Goal: Information Seeking & Learning: Learn about a topic

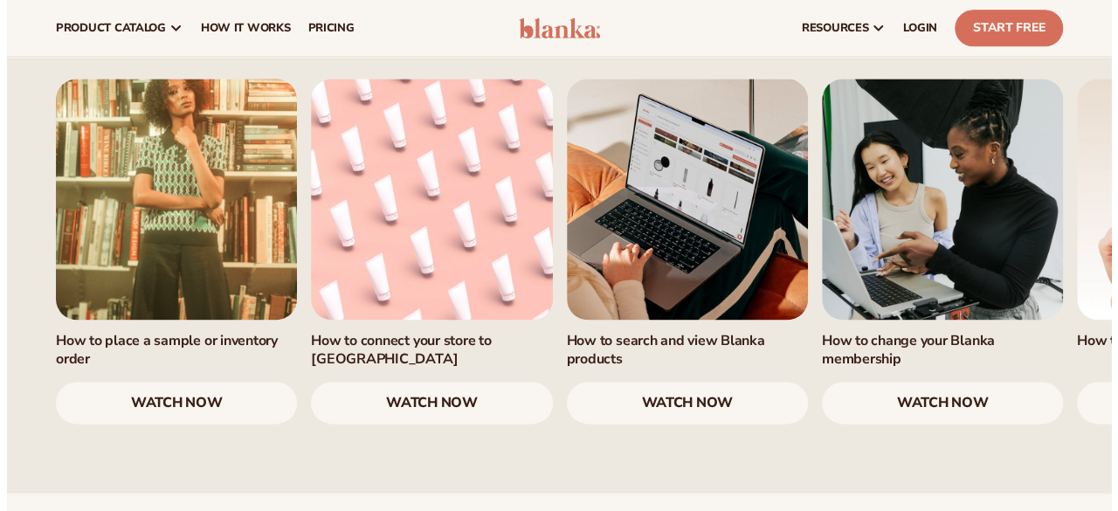
scroll to position [1036, 0]
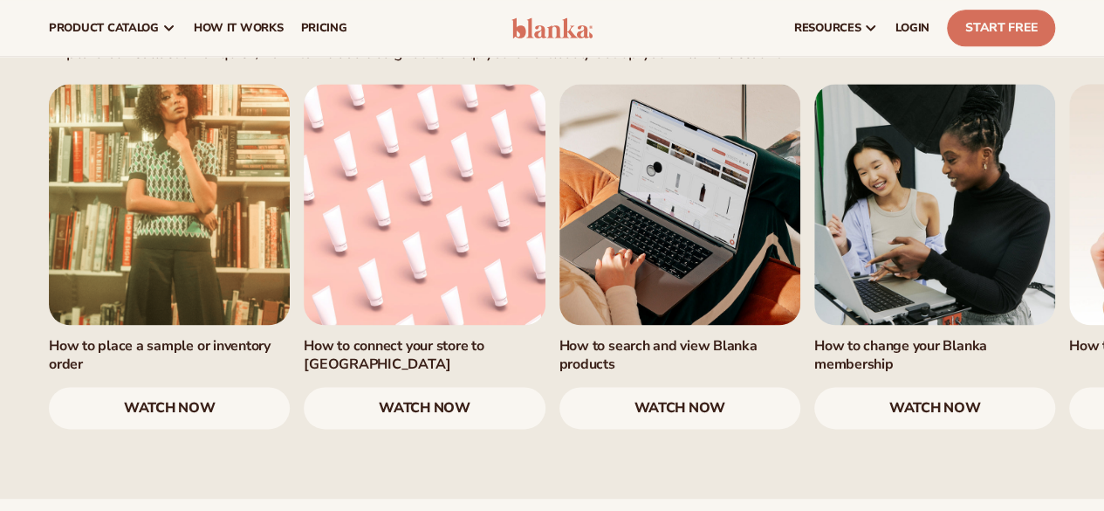
click at [929, 429] on link "watch now" at bounding box center [935, 408] width 241 height 42
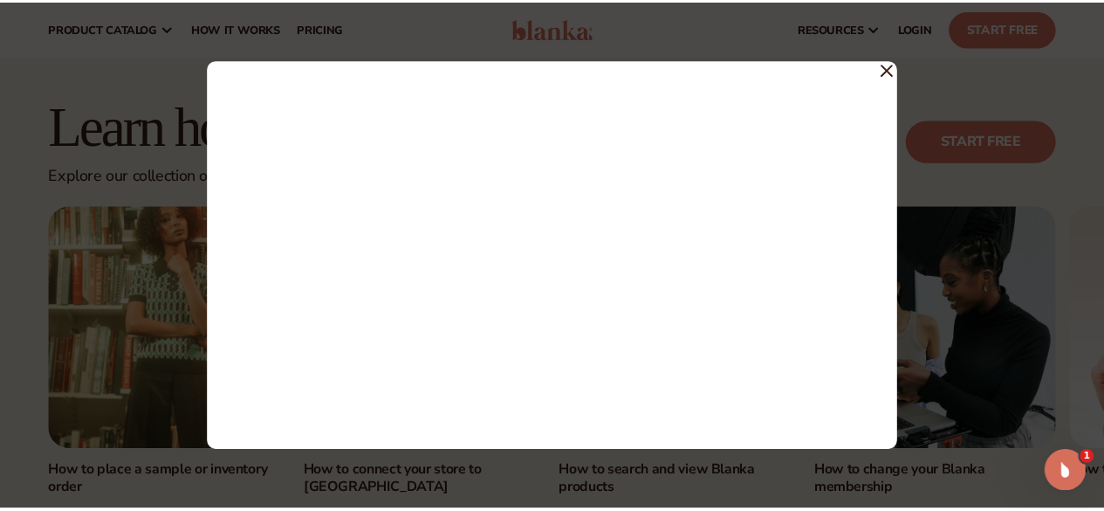
scroll to position [0, 0]
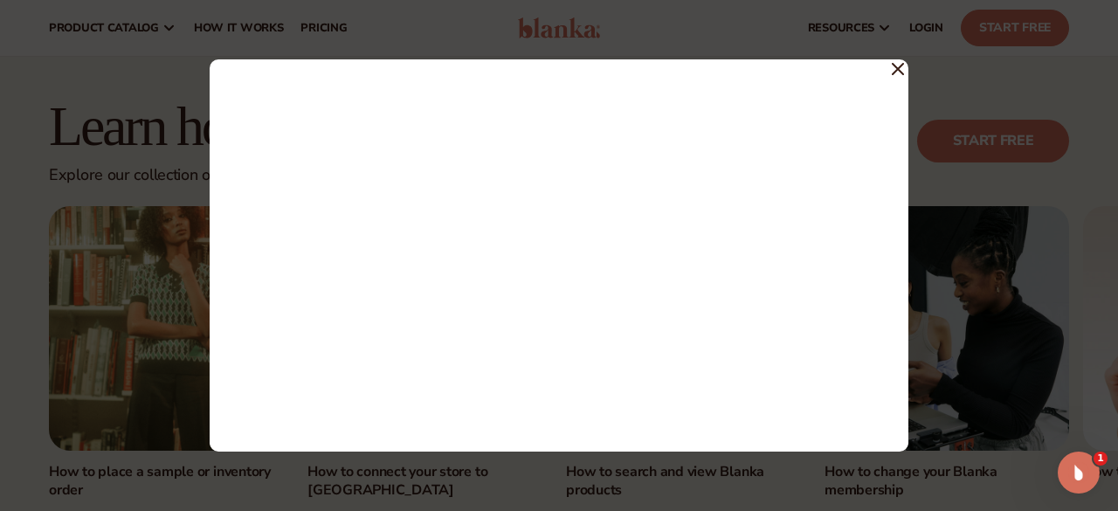
click at [892, 67] on icon at bounding box center [897, 69] width 12 height 12
